Goal: Task Accomplishment & Management: Complete application form

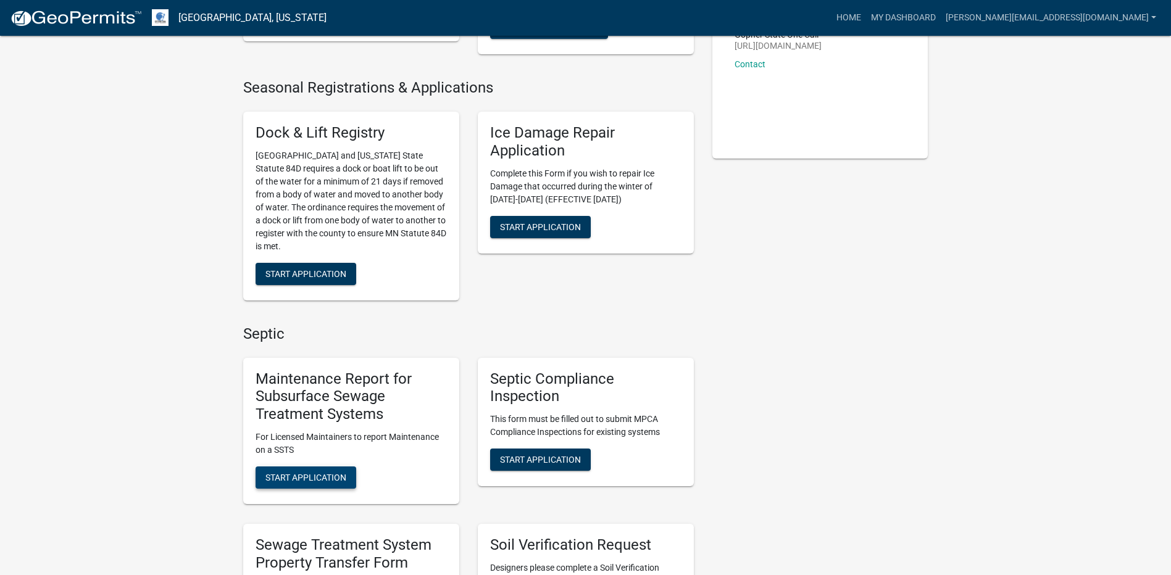
scroll to position [370, 0]
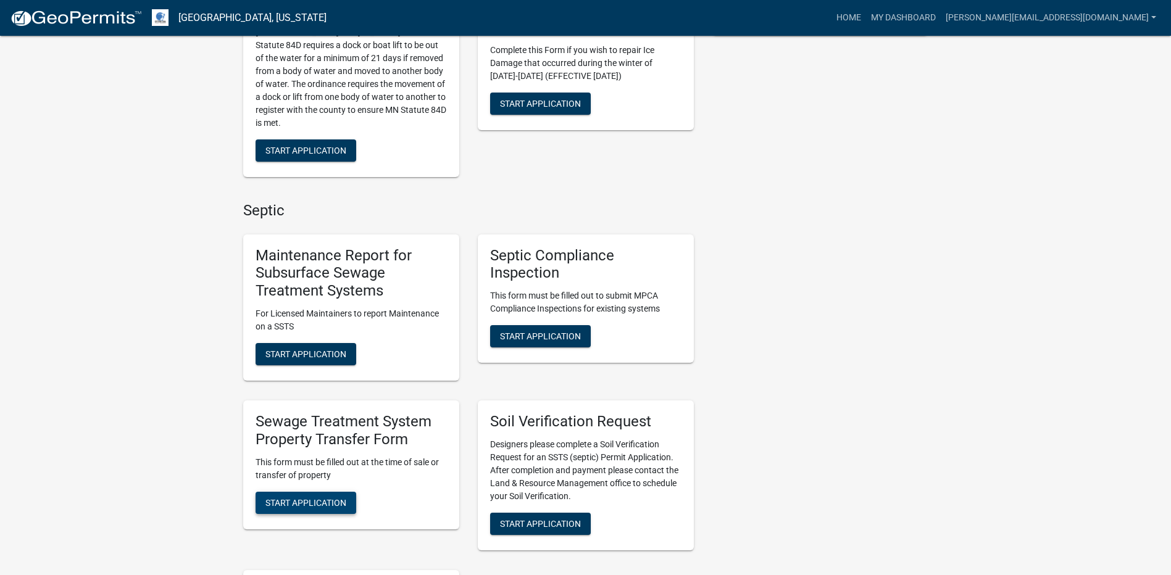
click at [309, 500] on span "Start Application" at bounding box center [305, 503] width 81 height 10
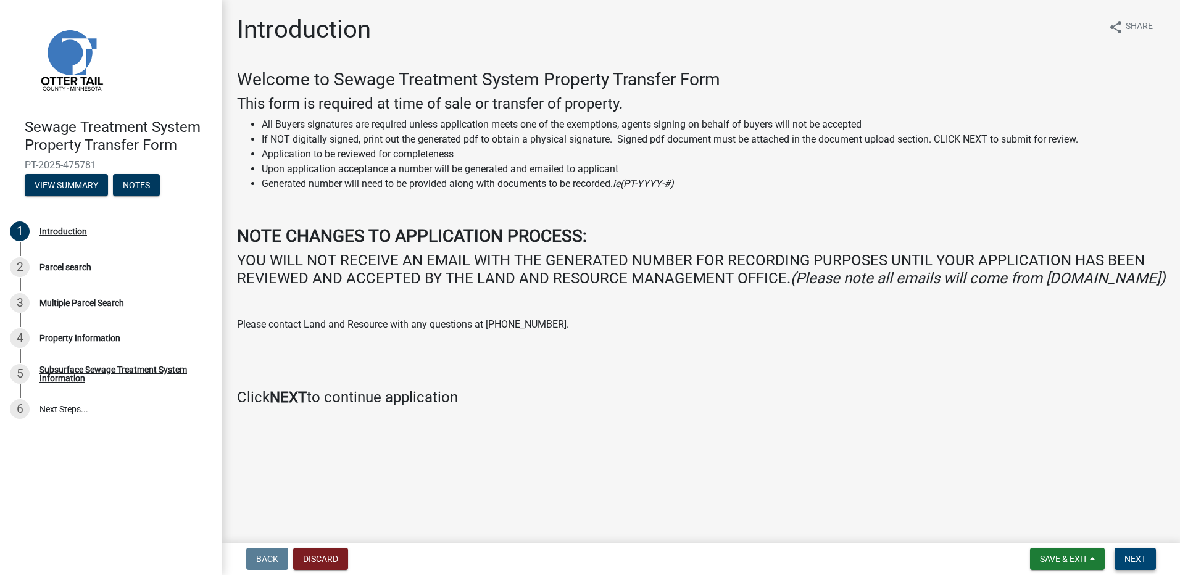
click at [1138, 562] on span "Next" at bounding box center [1136, 559] width 22 height 10
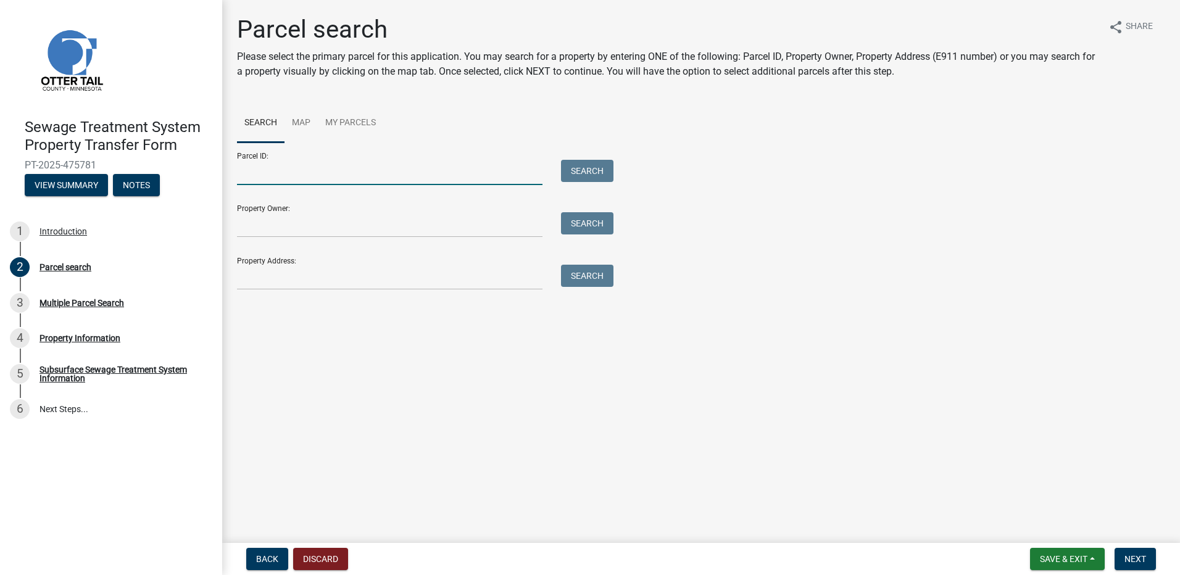
click at [275, 171] on input "Parcel ID:" at bounding box center [390, 172] width 306 height 25
type input "68000990044000"
click at [595, 174] on button "Search" at bounding box center [587, 171] width 52 height 22
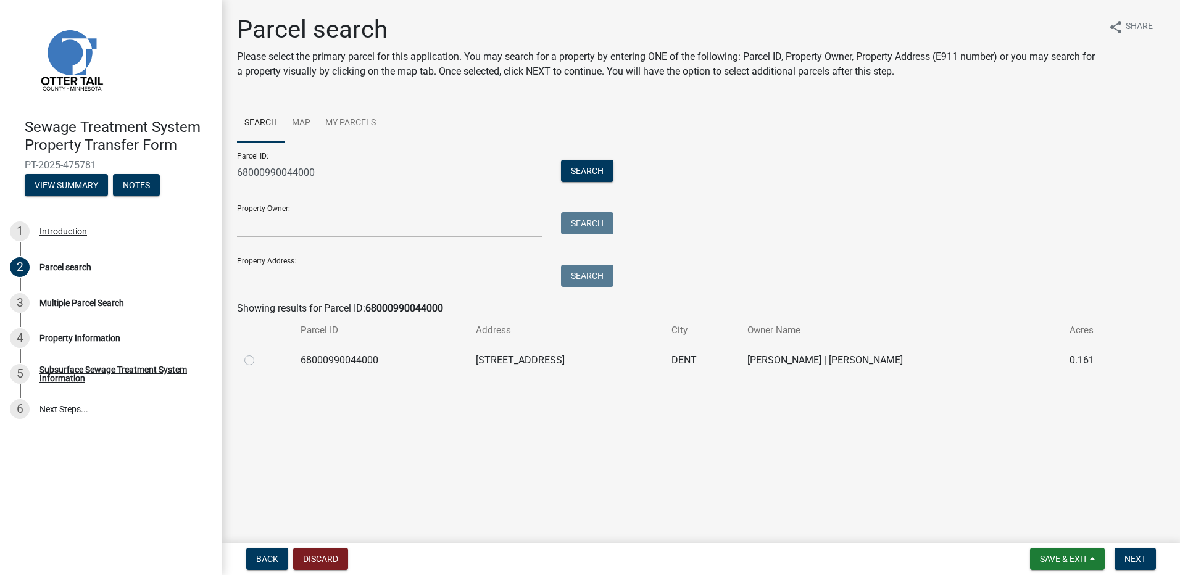
click at [259, 353] on label at bounding box center [259, 353] width 0 height 0
click at [259, 359] on input "radio" at bounding box center [263, 357] width 8 height 8
radio input "true"
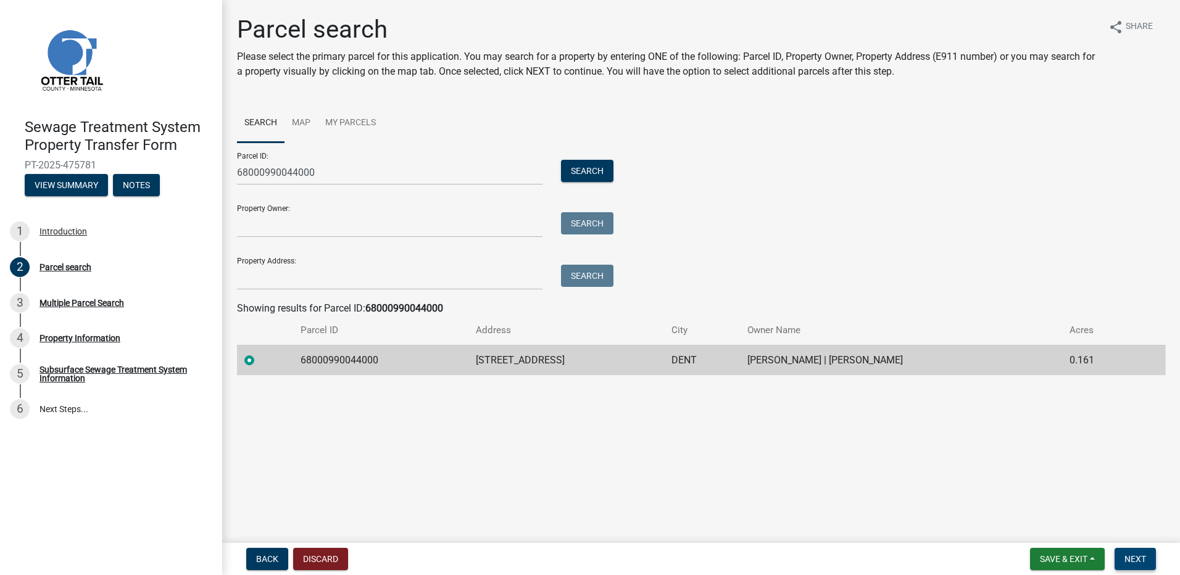
click at [1135, 566] on button "Next" at bounding box center [1135, 559] width 41 height 22
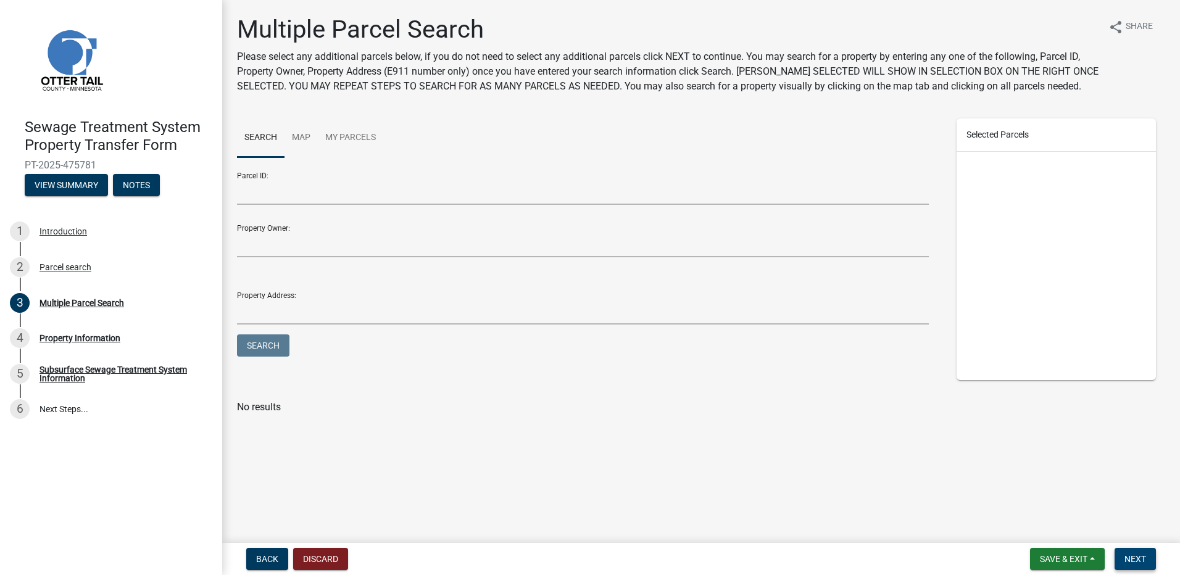
click at [1146, 566] on button "Next" at bounding box center [1135, 559] width 41 height 22
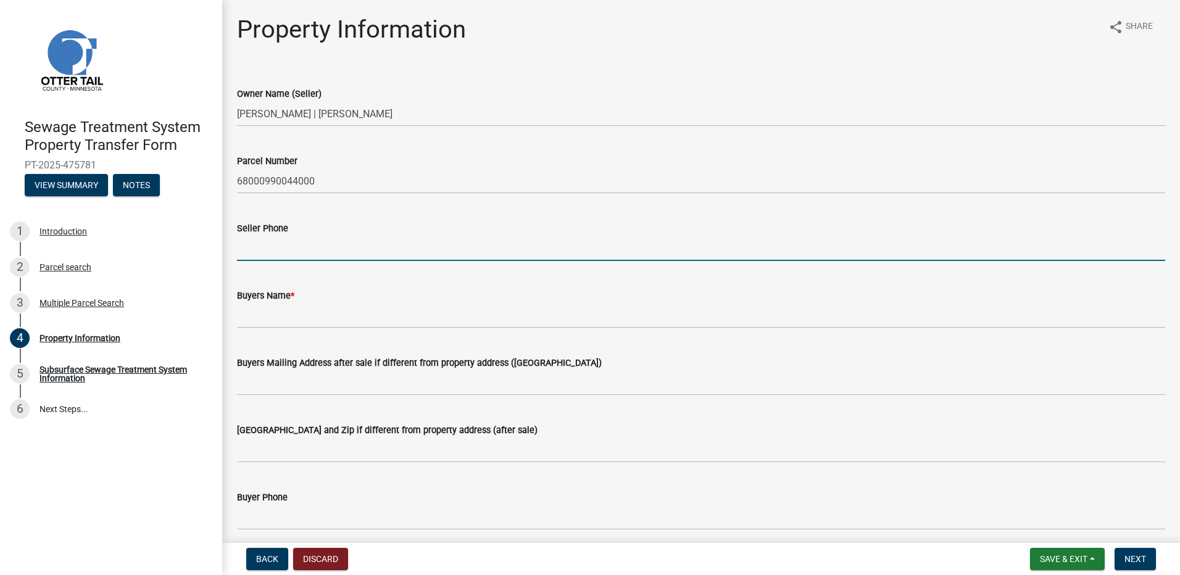
click at [264, 248] on input "Seller Phone" at bounding box center [701, 248] width 928 height 25
type input "[PHONE_NUMBER]"
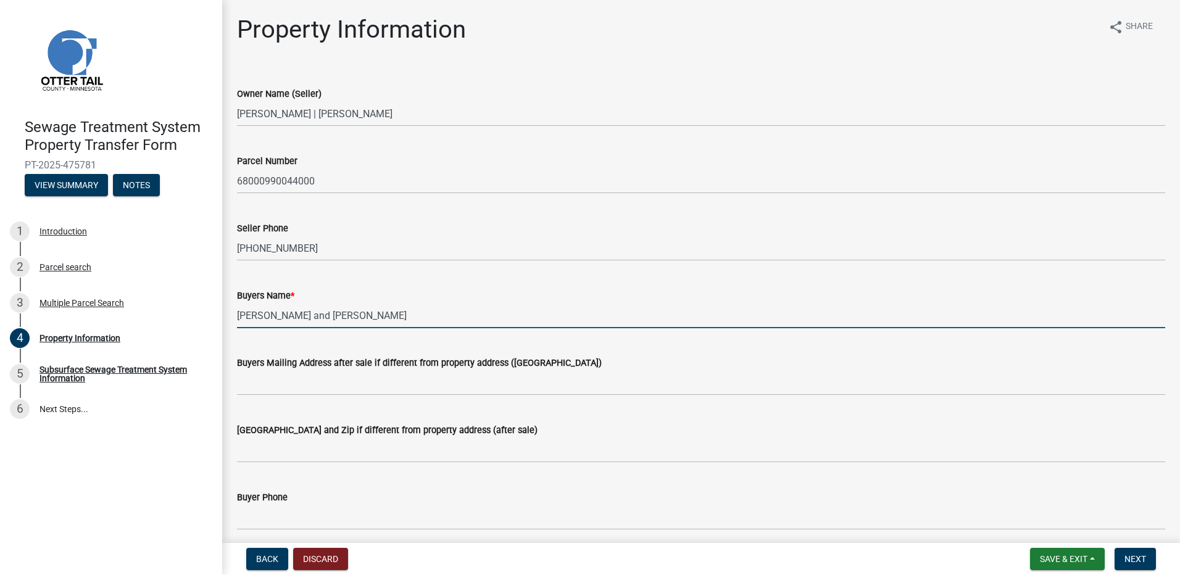
type input "[PERSON_NAME] and [PERSON_NAME]"
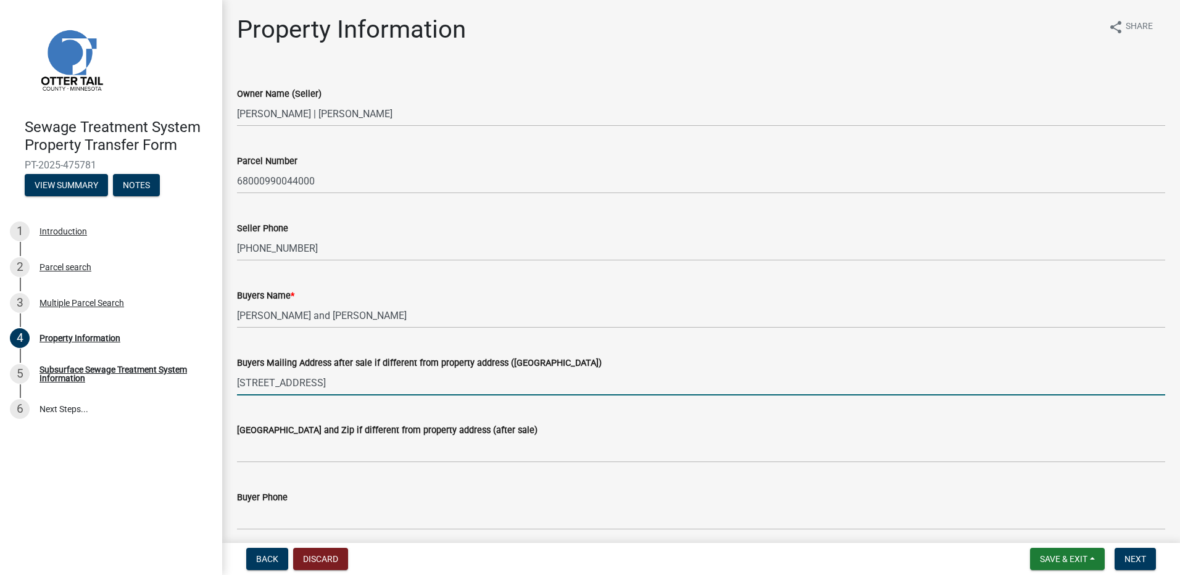
type input "[STREET_ADDRESS]"
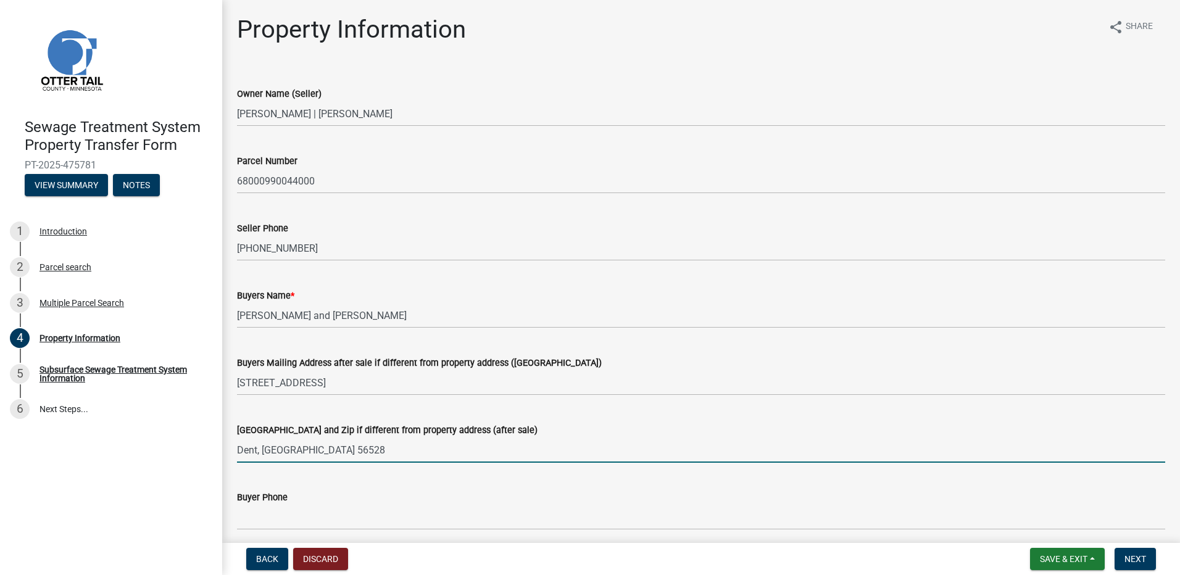
type input "Dent, [GEOGRAPHIC_DATA] 56528"
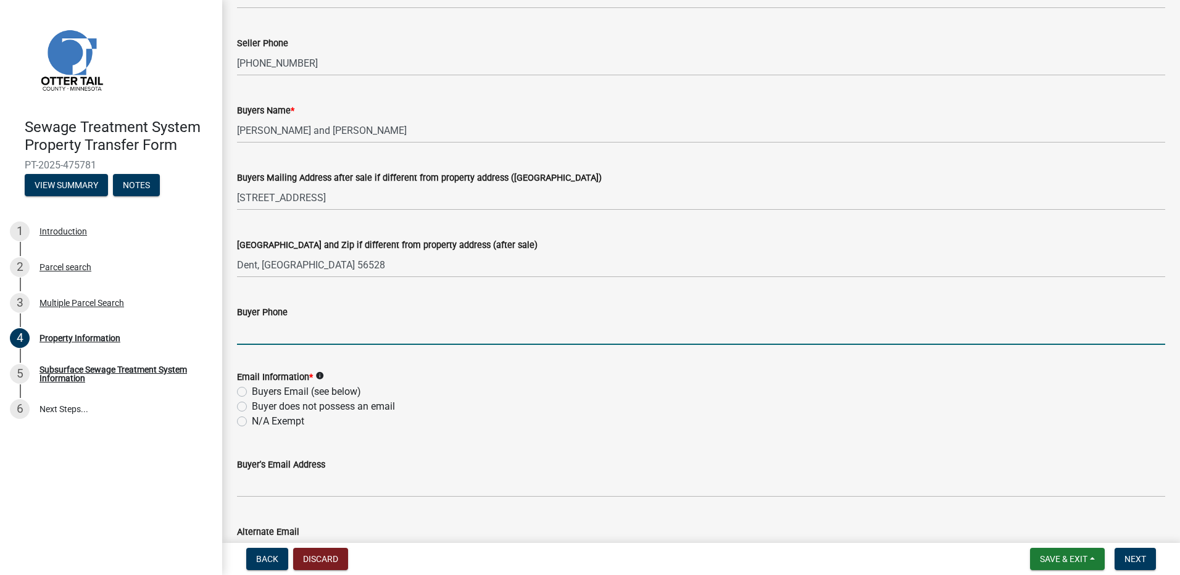
scroll to position [247, 0]
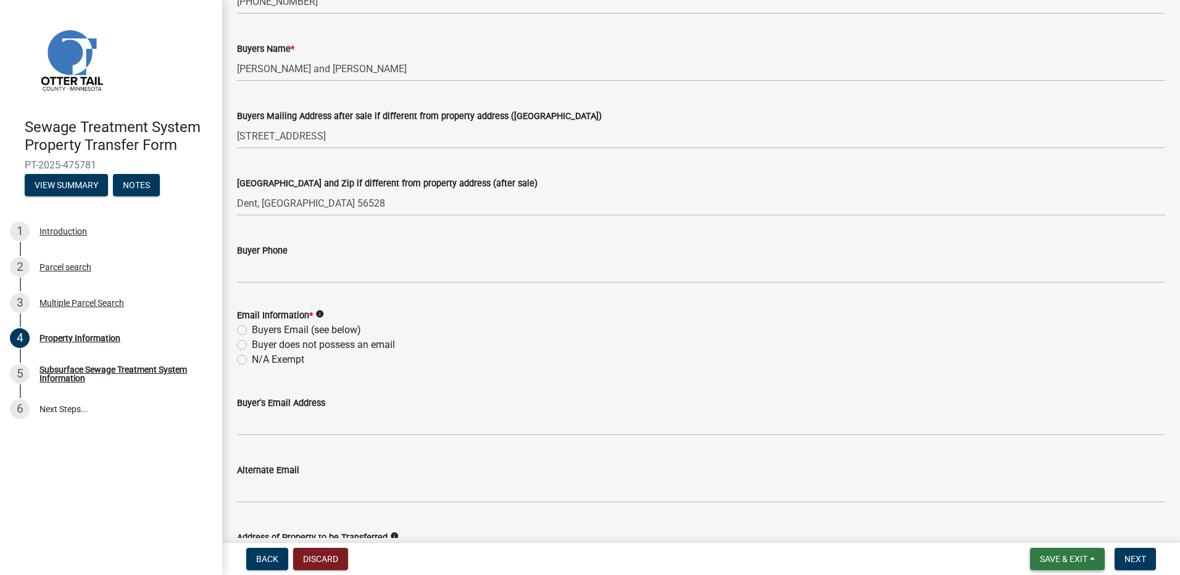
click at [1068, 556] on span "Save & Exit" at bounding box center [1064, 559] width 48 height 10
click at [1042, 528] on button "Save & Exit" at bounding box center [1055, 527] width 99 height 30
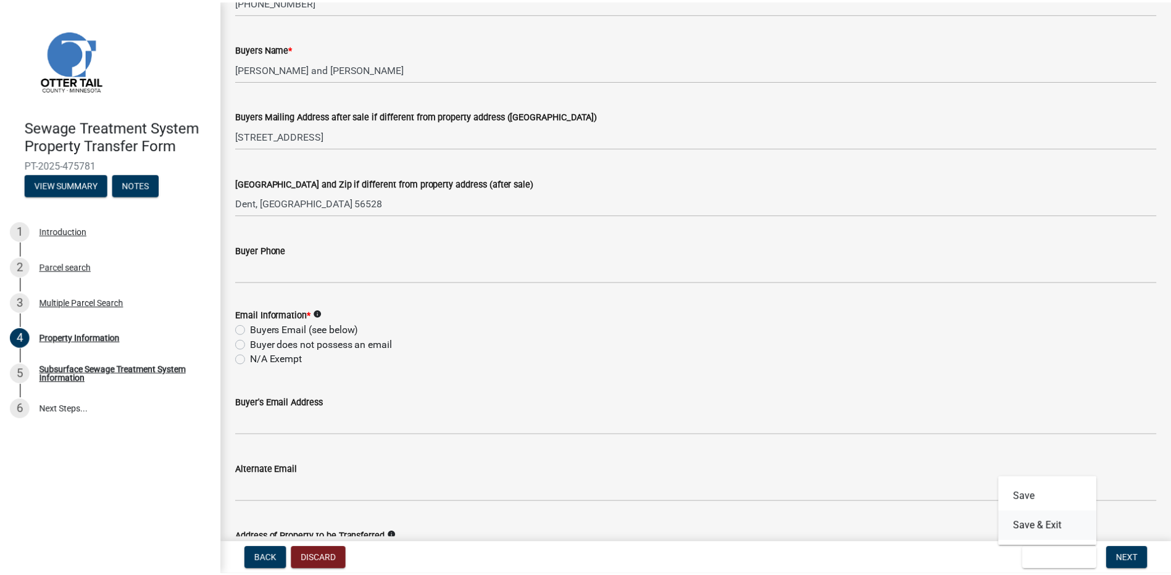
scroll to position [0, 0]
